Goal: Transaction & Acquisition: Download file/media

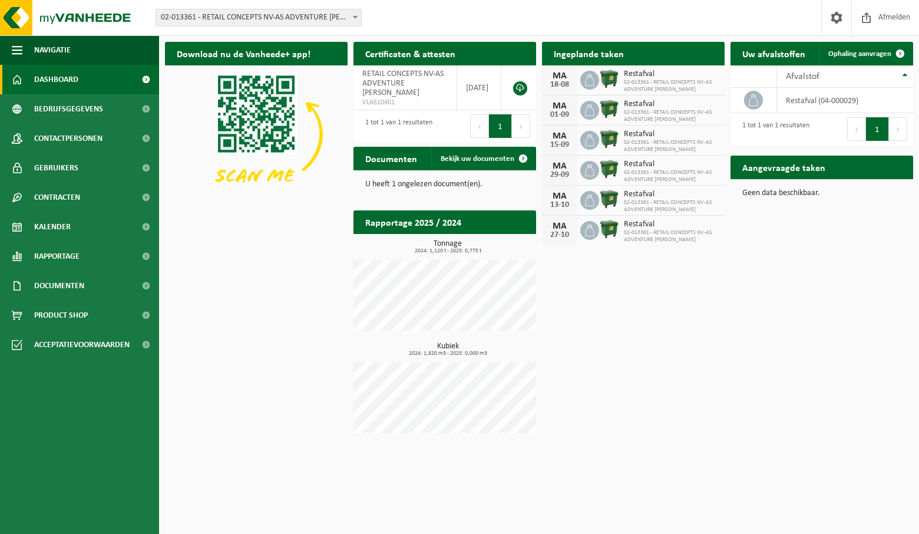
click at [287, 16] on span "02-013361 - RETAIL CONCEPTS NV-AS ADVENTURE OLEN - OLEN" at bounding box center [258, 17] width 205 height 16
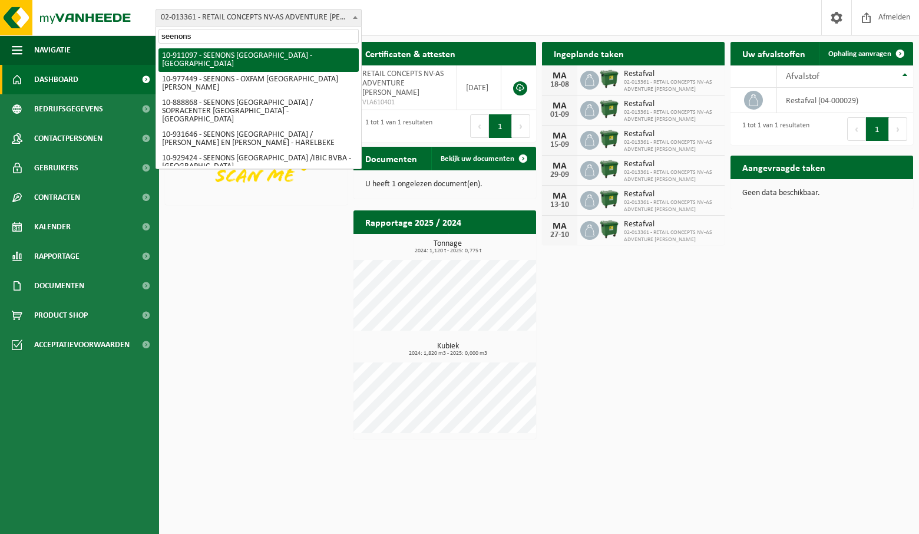
type input "seenons"
select select "124943"
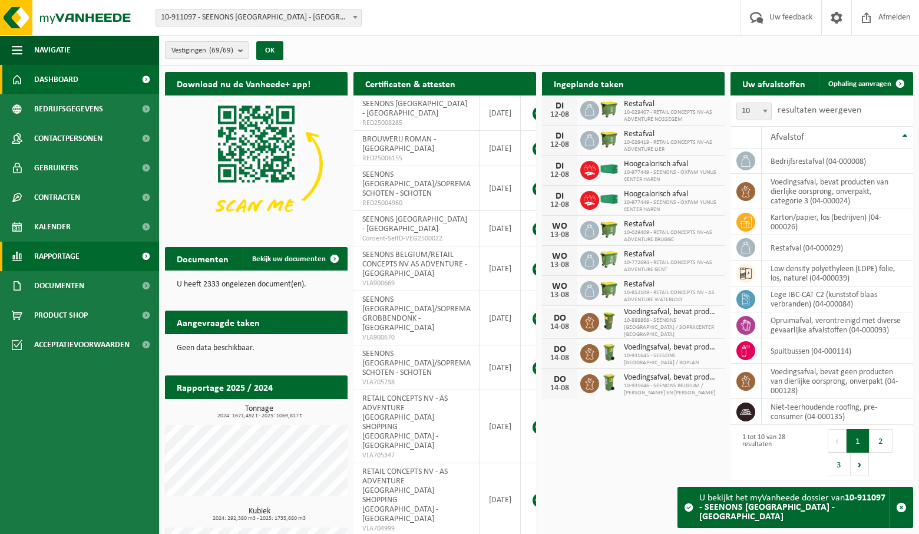
click at [69, 252] on span "Rapportage" at bounding box center [56, 256] width 45 height 29
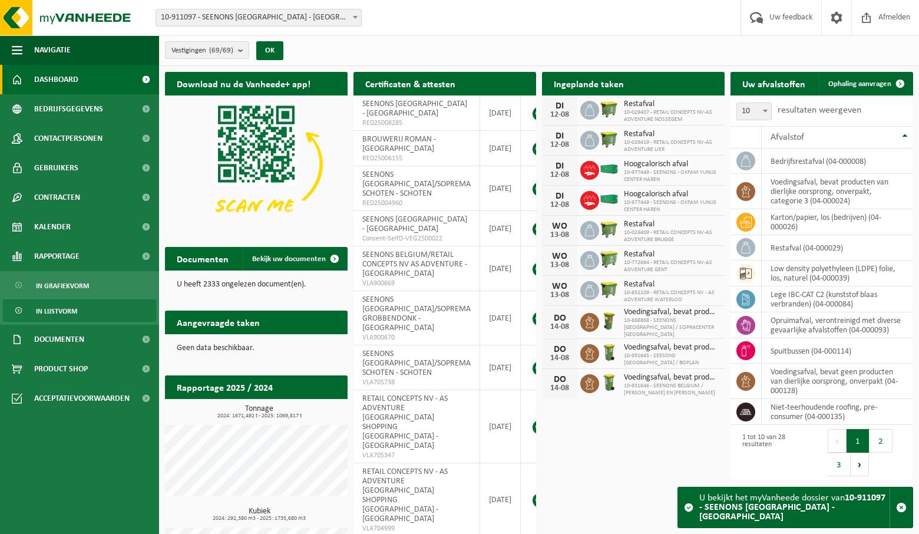
click at [69, 314] on span "In lijstvorm" at bounding box center [56, 311] width 41 height 22
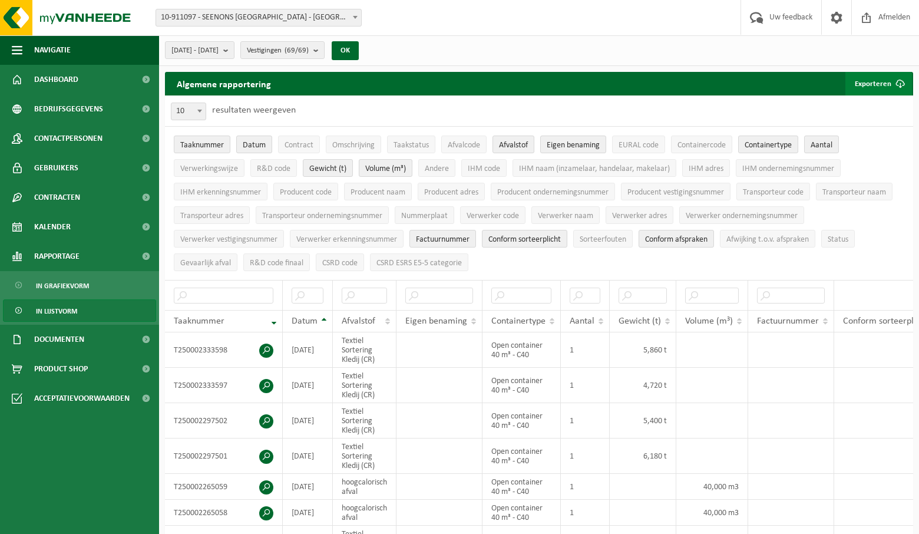
click at [885, 84] on button "Exporteren" at bounding box center [878, 84] width 67 height 24
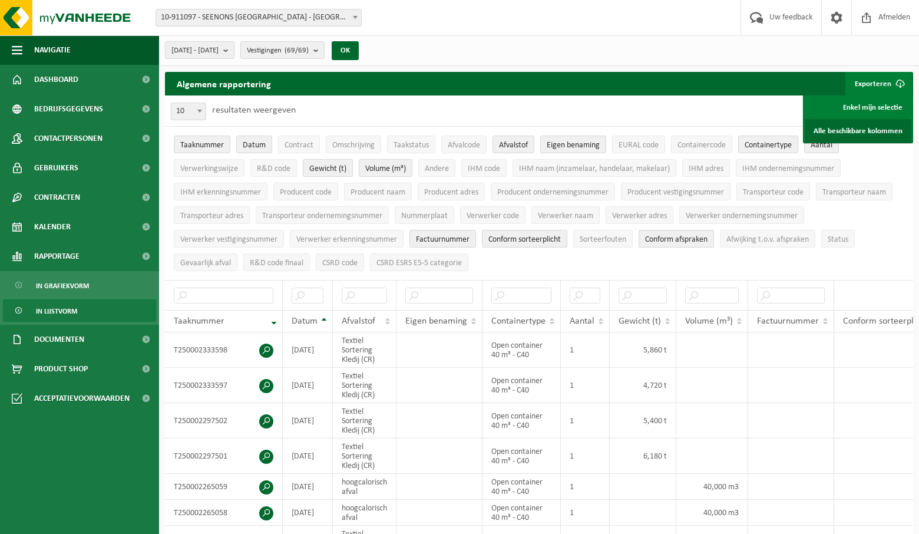
click at [873, 134] on link "Alle beschikbare kolommen" at bounding box center [858, 131] width 107 height 24
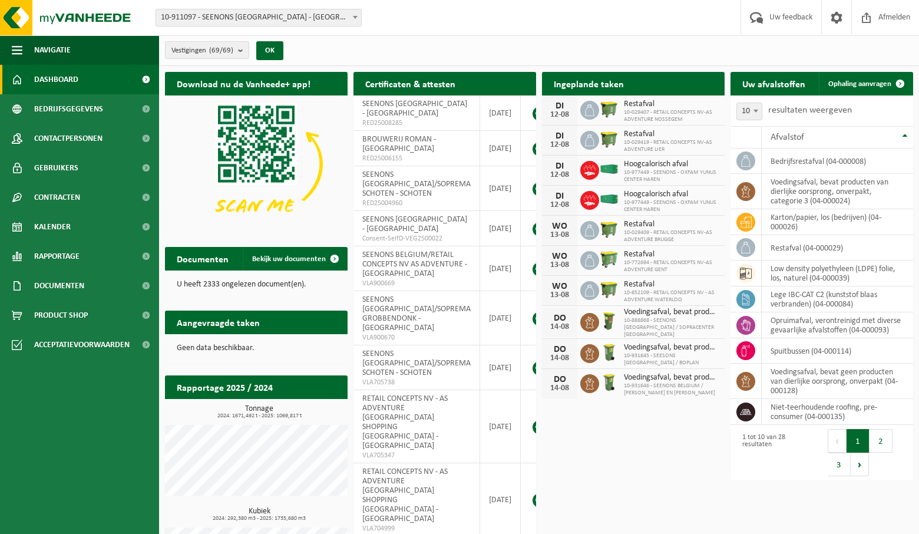
click at [299, 14] on span "10-911097 - SEENONS [GEOGRAPHIC_DATA] - [GEOGRAPHIC_DATA]" at bounding box center [258, 17] width 205 height 16
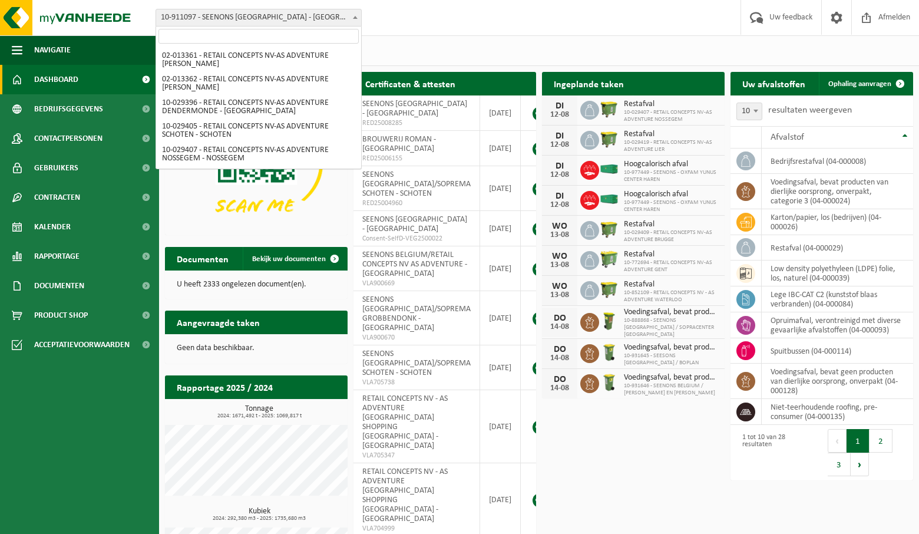
scroll to position [542, 0]
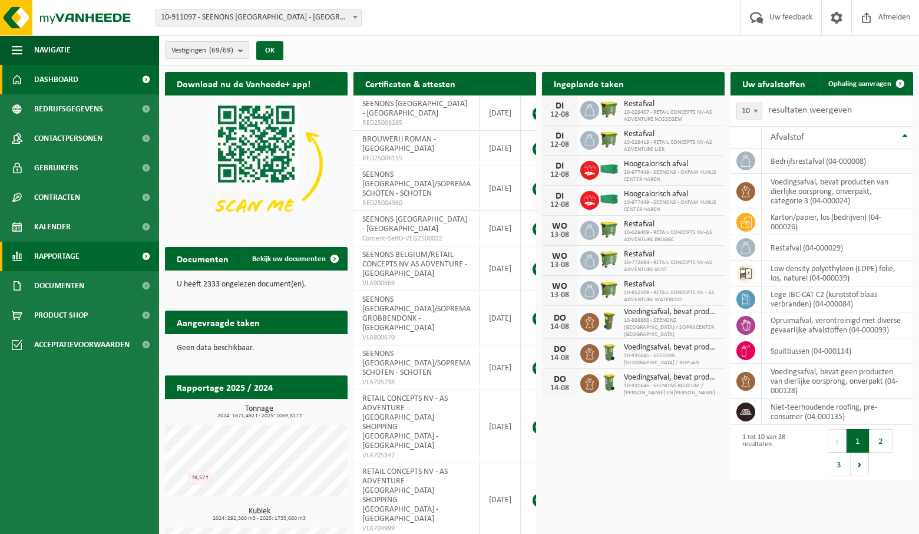
click at [98, 254] on link "Rapportage" at bounding box center [79, 256] width 159 height 29
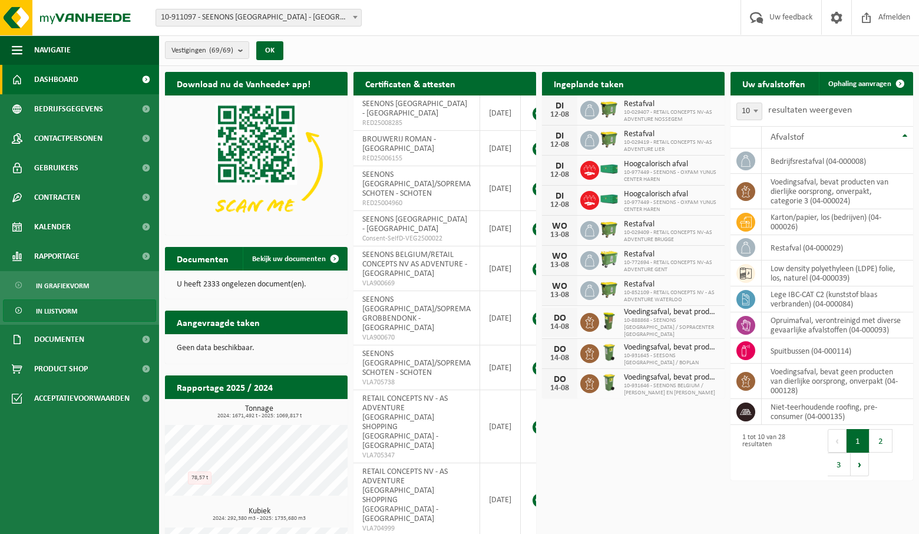
click at [75, 305] on span "In lijstvorm" at bounding box center [56, 311] width 41 height 22
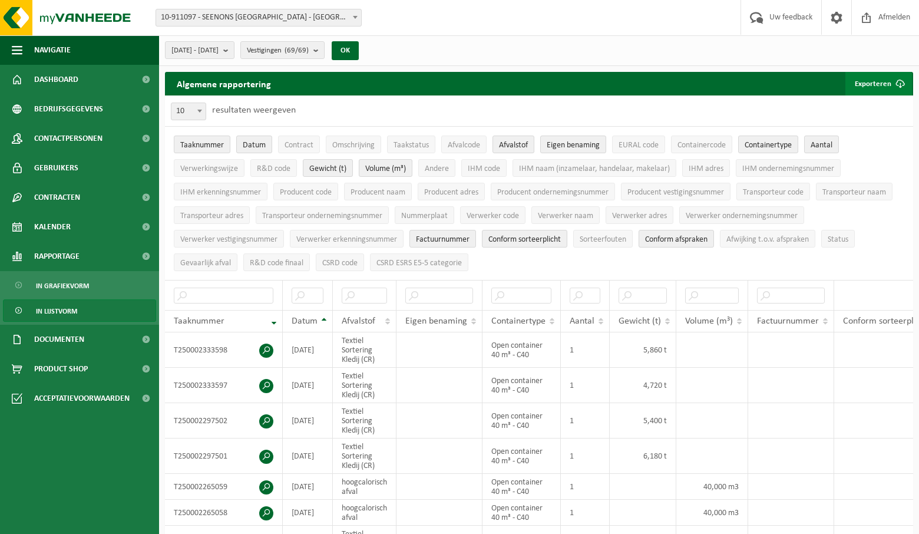
click at [868, 82] on button "Exporteren" at bounding box center [878, 84] width 67 height 24
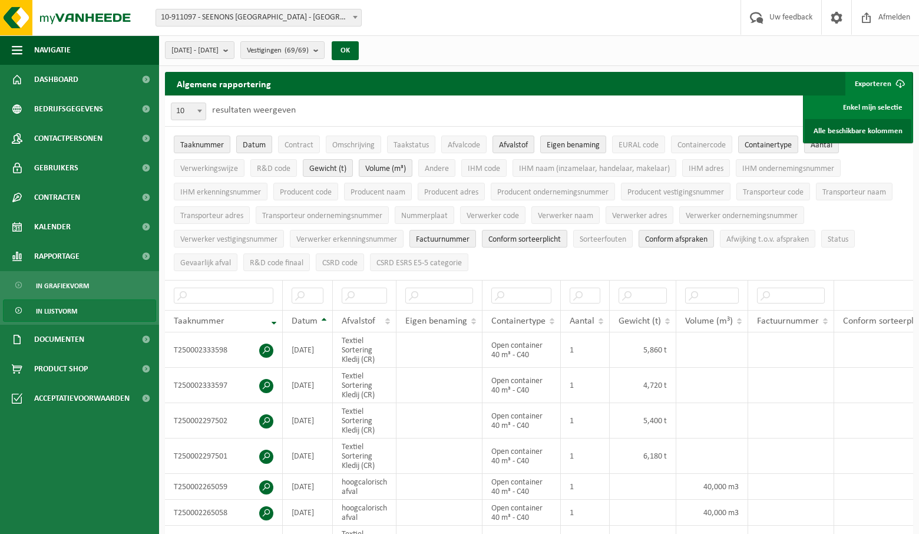
click at [861, 135] on link "Alle beschikbare kolommen" at bounding box center [858, 131] width 107 height 24
